Goal: Information Seeking & Learning: Learn about a topic

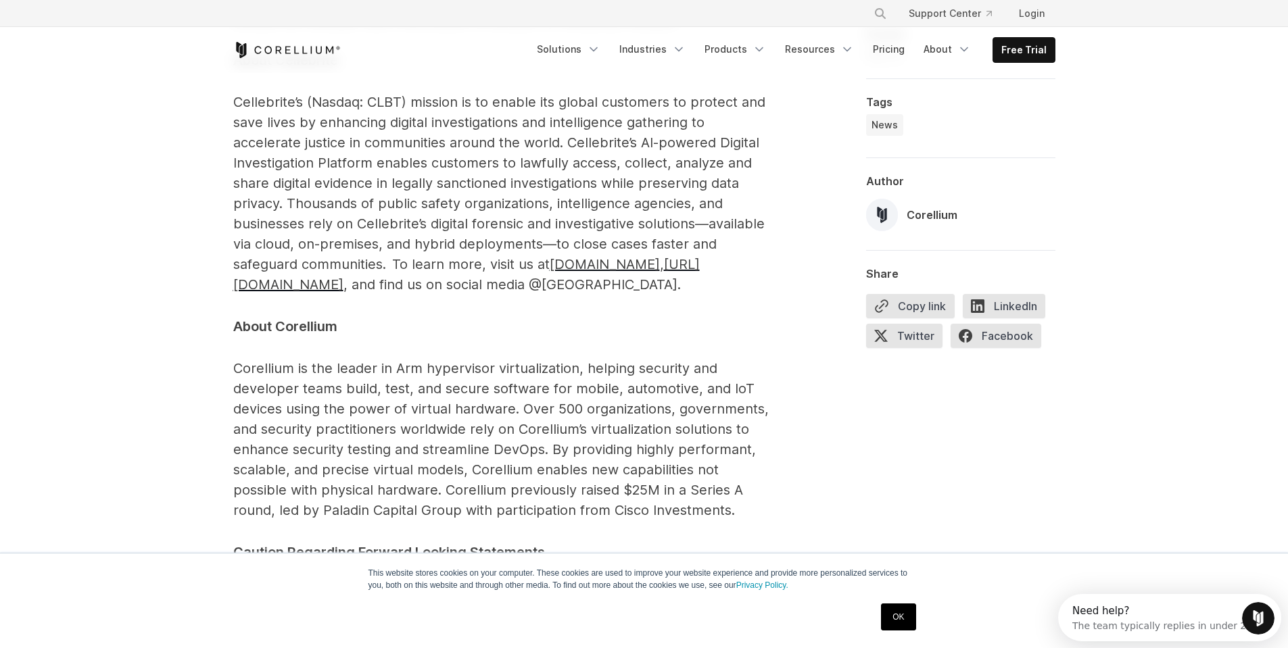
scroll to position [2501, 0]
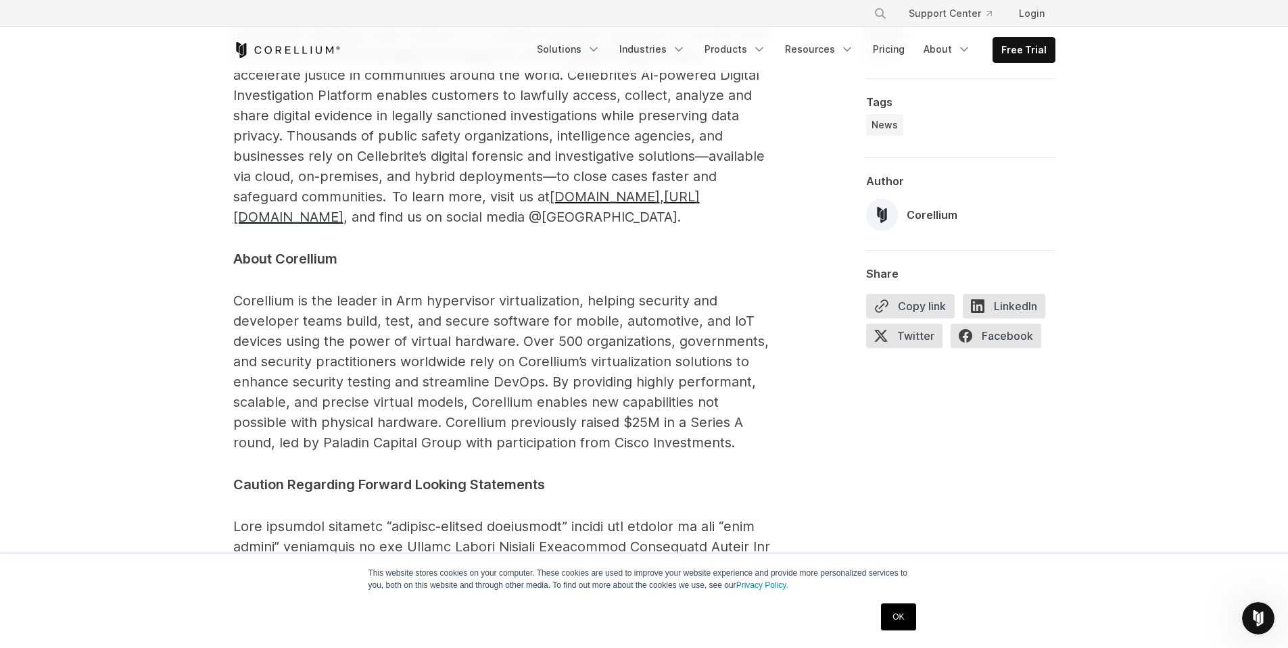
click at [300, 251] on span "About Corellium" at bounding box center [285, 259] width 104 height 16
copy p "Corellium"
click at [313, 427] on span "TYSONS CORNER, VA and PETAH TIKVA, ISRAEL – June 5, 2025 – Cellebrite (NASDAQ: …" at bounding box center [503, 365] width 541 height 4128
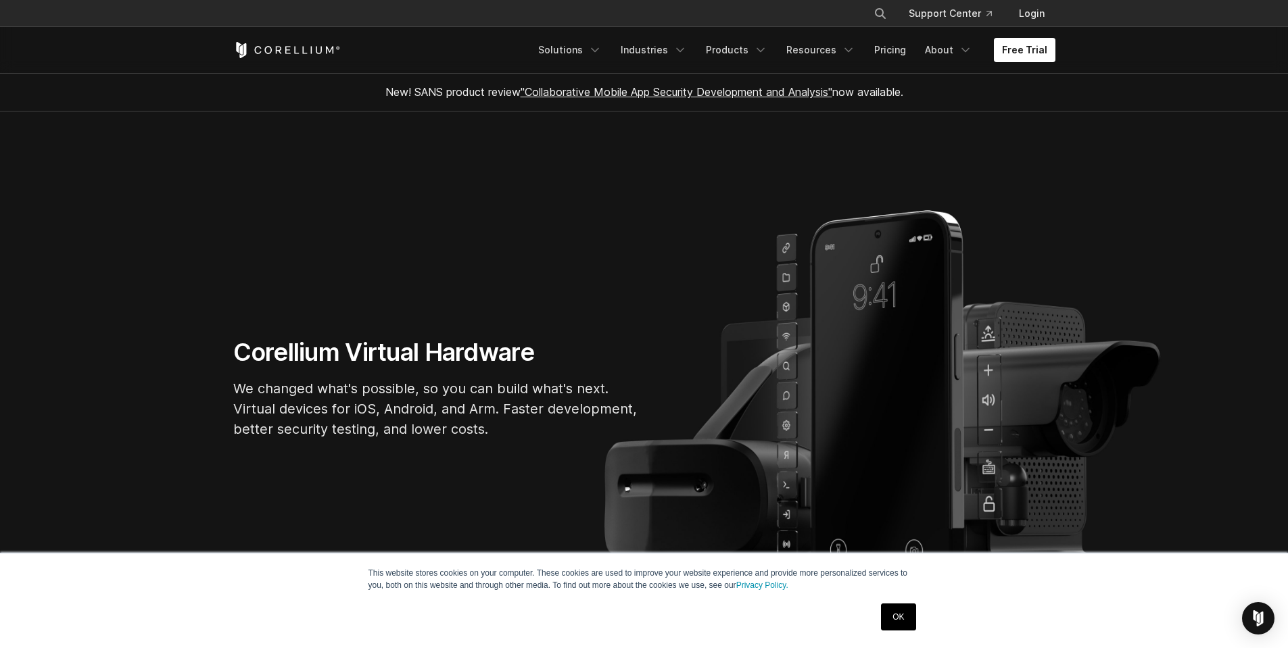
scroll to position [68, 0]
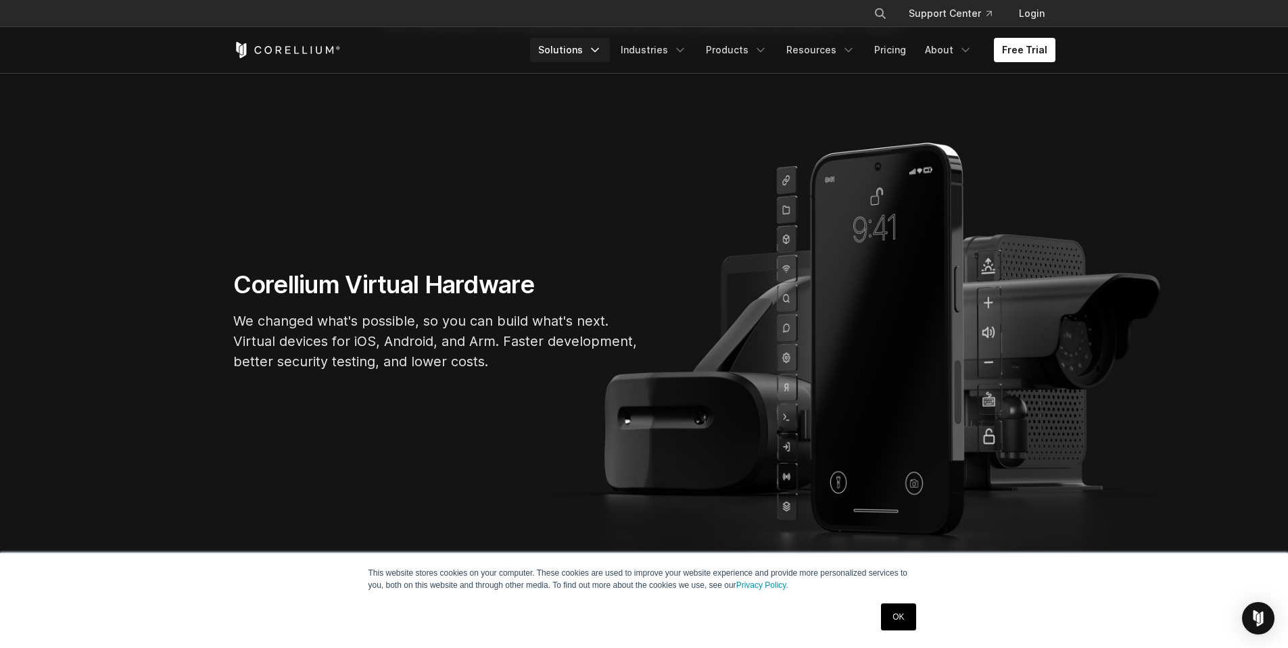
click at [579, 43] on link "Solutions" at bounding box center [570, 50] width 80 height 24
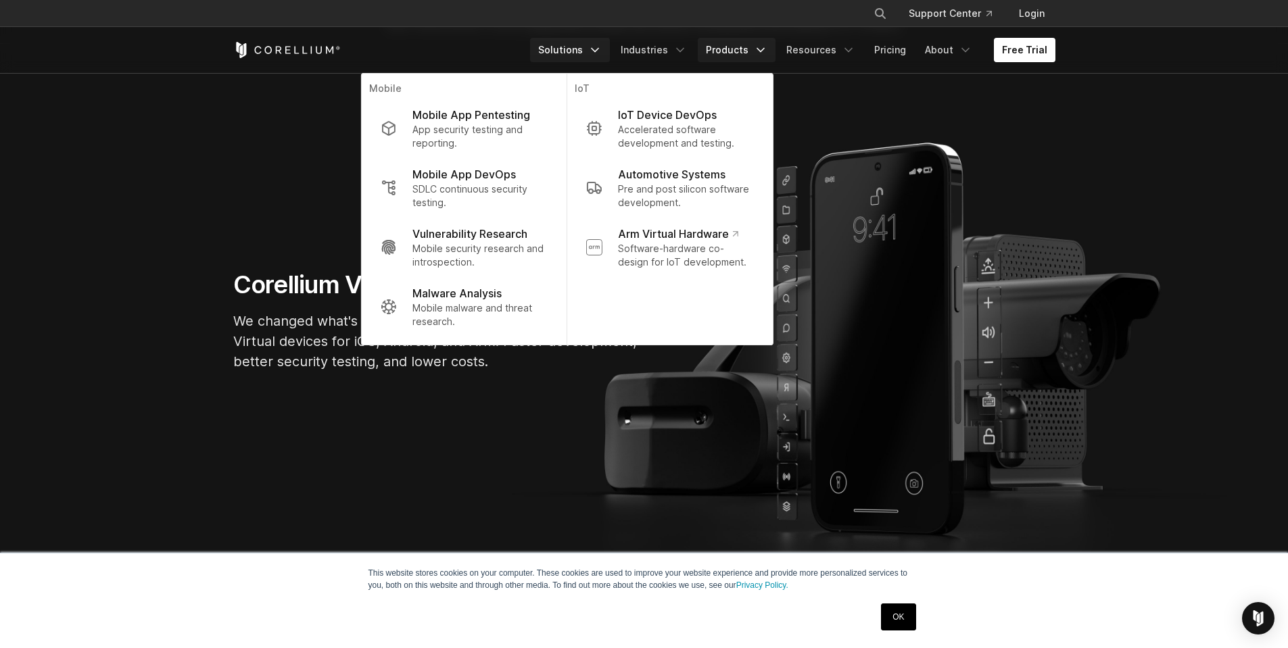
click at [738, 43] on link "Products" at bounding box center [736, 50] width 78 height 24
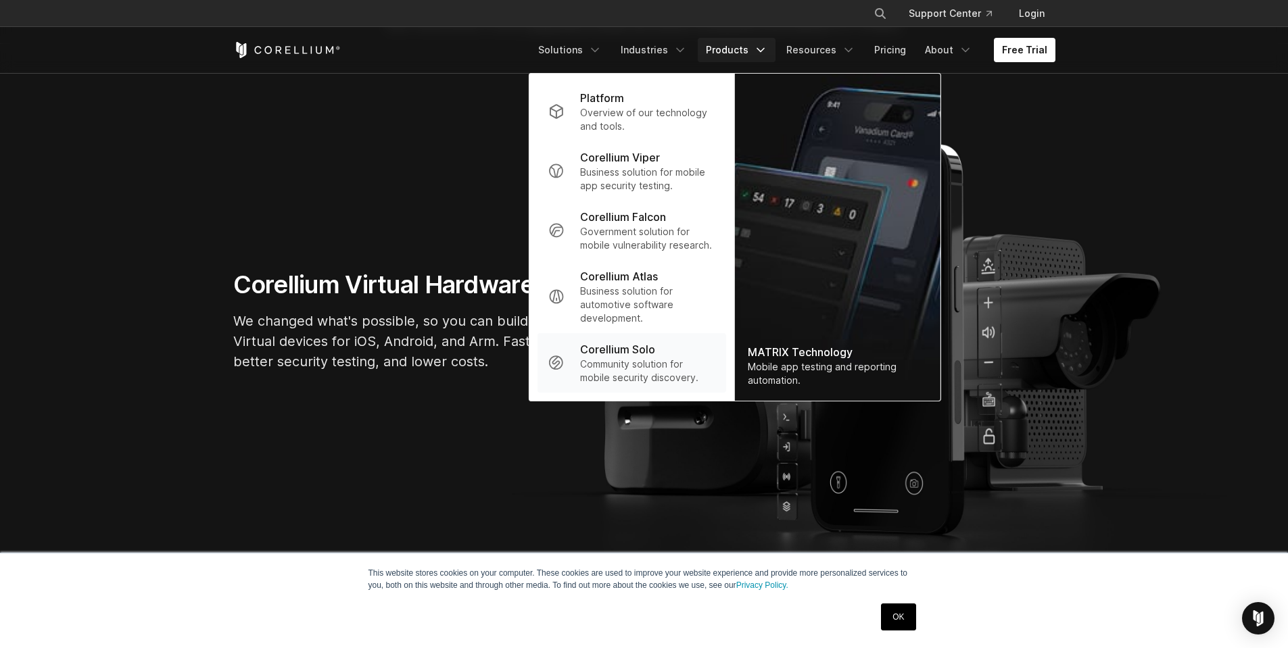
scroll to position [473, 0]
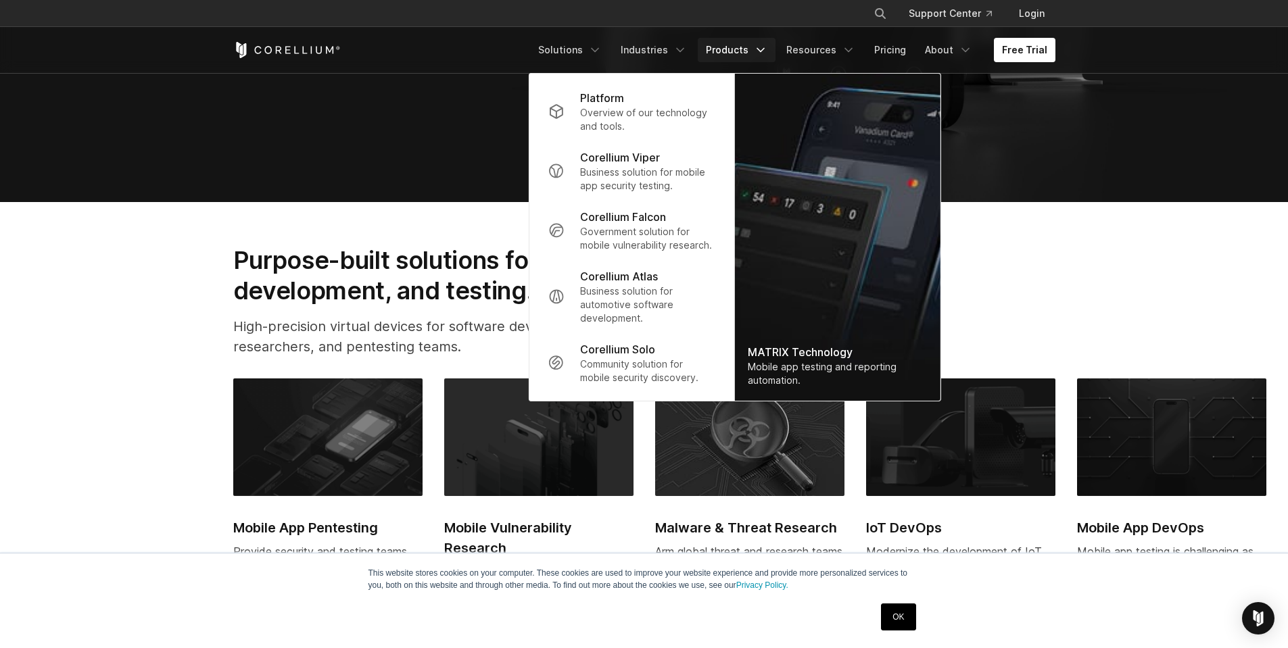
click at [218, 247] on section "Purpose-built solutions for research, development, and testing. High-precision …" at bounding box center [644, 486] width 1288 height 568
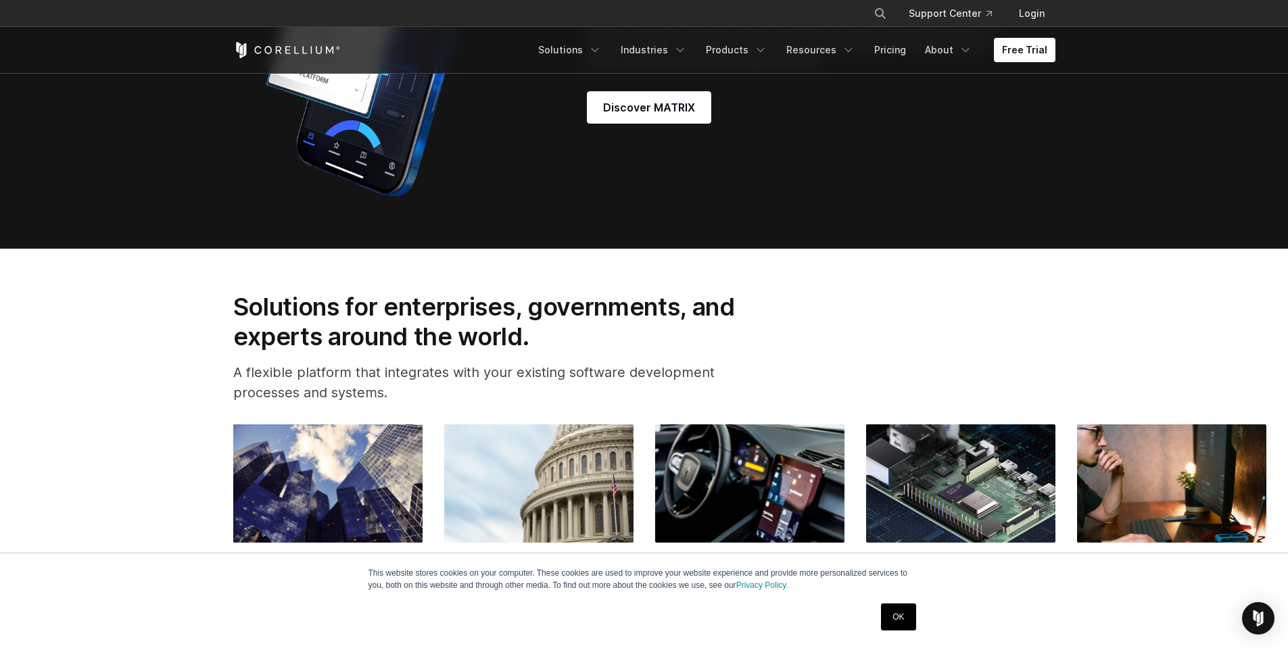
scroll to position [1757, 0]
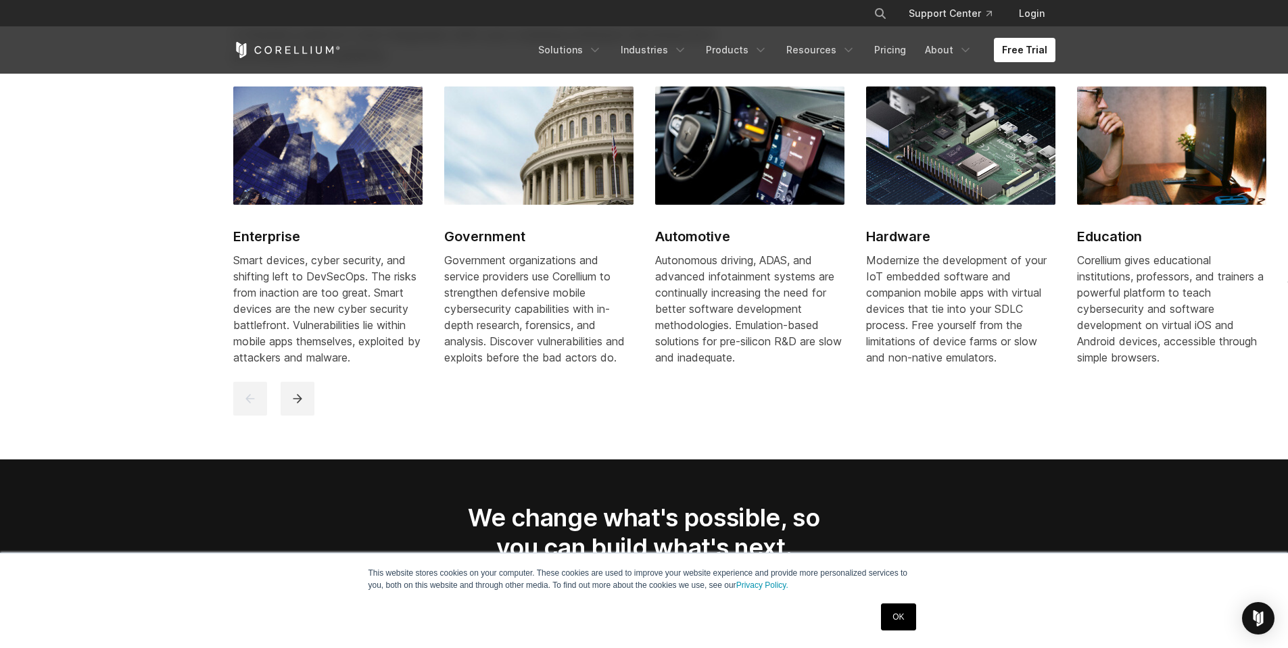
click at [756, 416] on div at bounding box center [645, 399] width 825 height 34
click at [552, 290] on div "Government organizations and service providers use Corellium to strengthen defe…" at bounding box center [538, 309] width 189 height 114
